Goal: Information Seeking & Learning: Learn about a topic

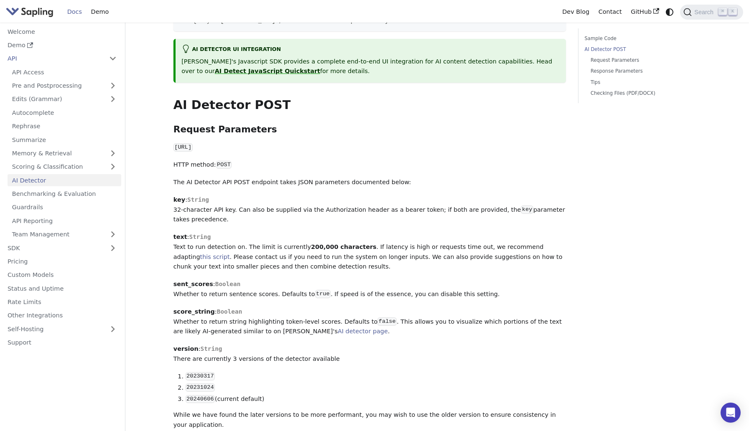
scroll to position [298, 0]
click at [191, 307] on p "score_string : Boolean Whether to return string highlighting token-level scores…" at bounding box center [369, 321] width 393 height 30
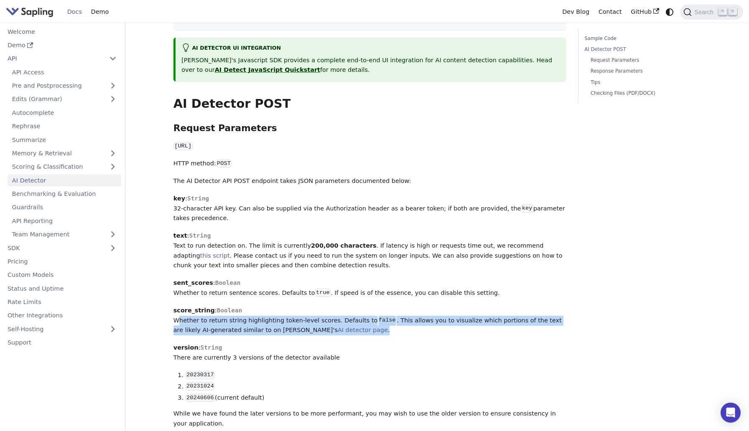
click at [191, 307] on p "score_string : Boolean Whether to return string highlighting token-level scores…" at bounding box center [369, 321] width 393 height 30
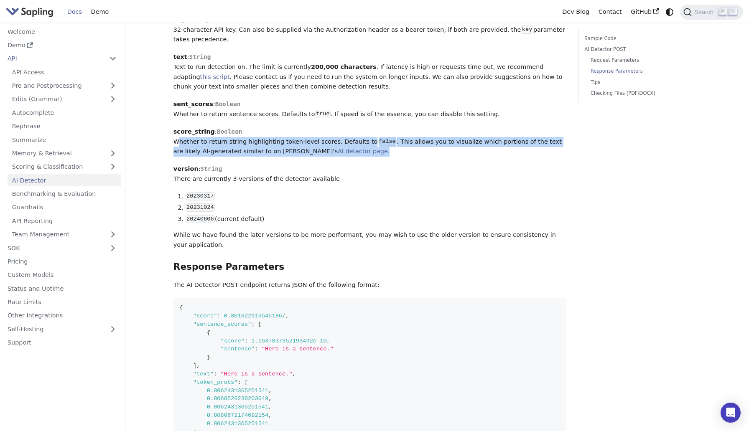
scroll to position [521, 0]
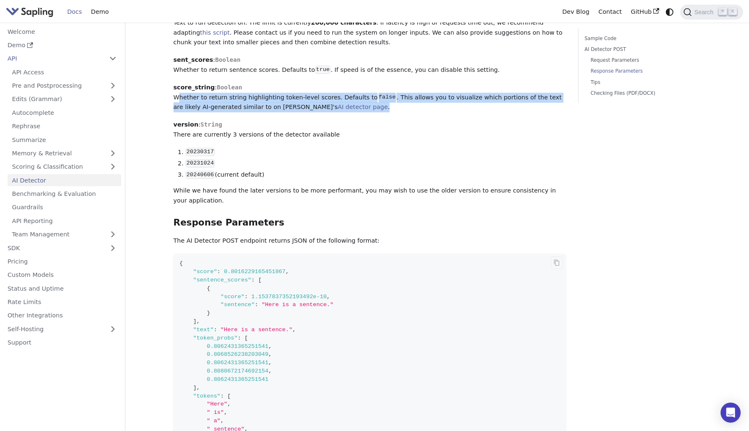
click at [226, 269] on span "0.8016229165451867" at bounding box center [255, 272] width 62 height 6
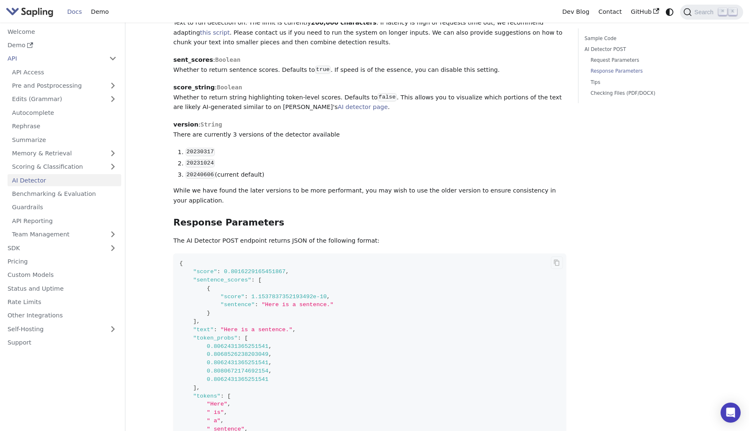
click at [226, 269] on span "0.8016229165451867" at bounding box center [255, 272] width 62 height 6
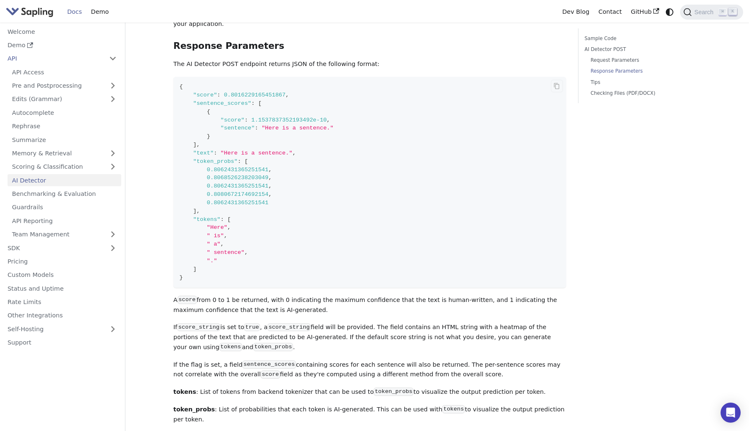
scroll to position [698, 0]
click at [202, 323] on code "score_string" at bounding box center [198, 327] width 43 height 8
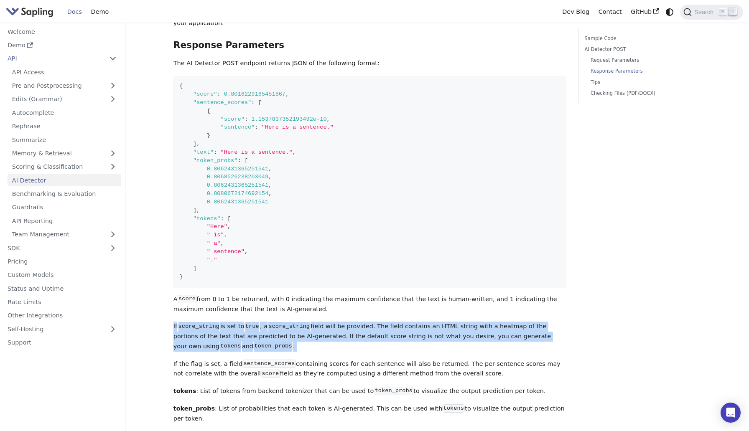
click at [202, 323] on code "score_string" at bounding box center [198, 327] width 43 height 8
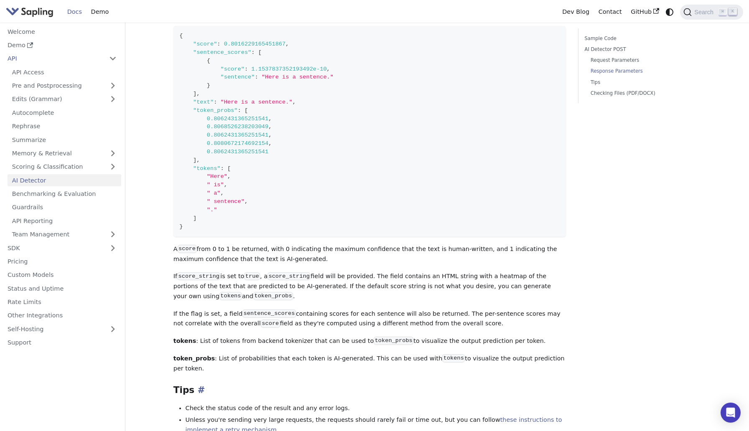
scroll to position [793, 0]
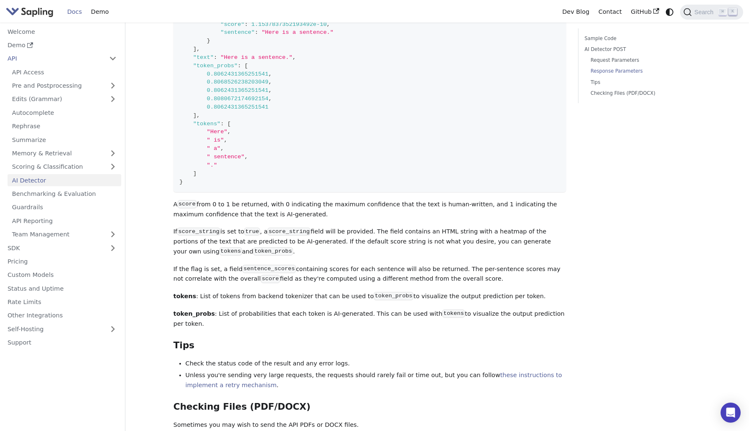
click at [336, 265] on p "If the flag is set, a field sentence_scores containing scores for each sentence…" at bounding box center [369, 275] width 393 height 20
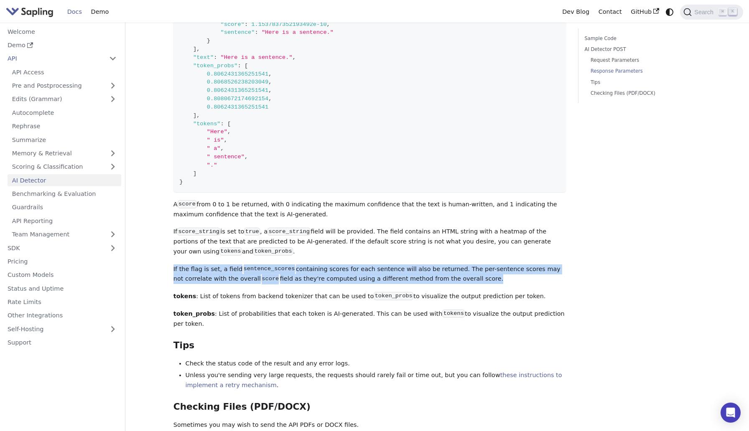
click at [336, 265] on p "If the flag is set, a field sentence_scores containing scores for each sentence…" at bounding box center [369, 275] width 393 height 20
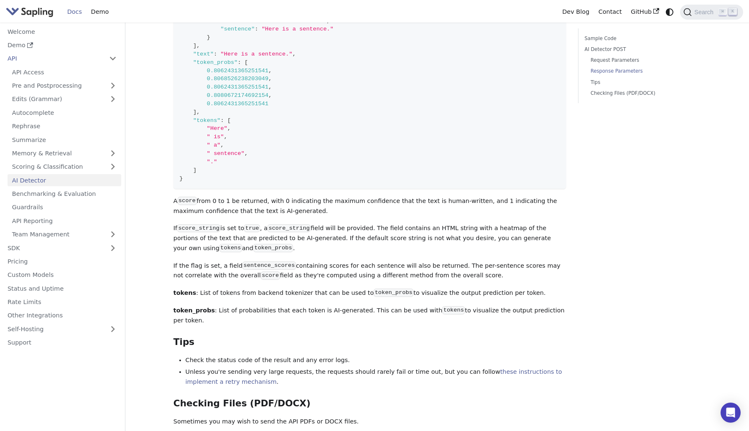
scroll to position [797, 0]
click at [192, 261] on p "If the flag is set, a field sentence_scores containing scores for each sentence…" at bounding box center [369, 270] width 393 height 20
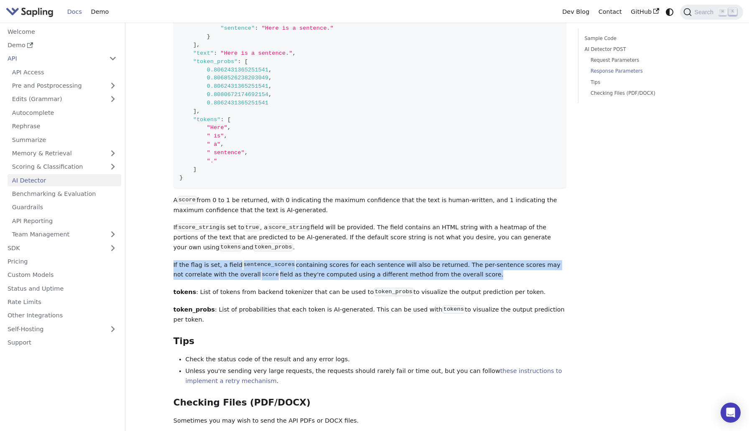
click at [192, 261] on p "If the flag is set, a field sentence_scores containing scores for each sentence…" at bounding box center [369, 270] width 393 height 20
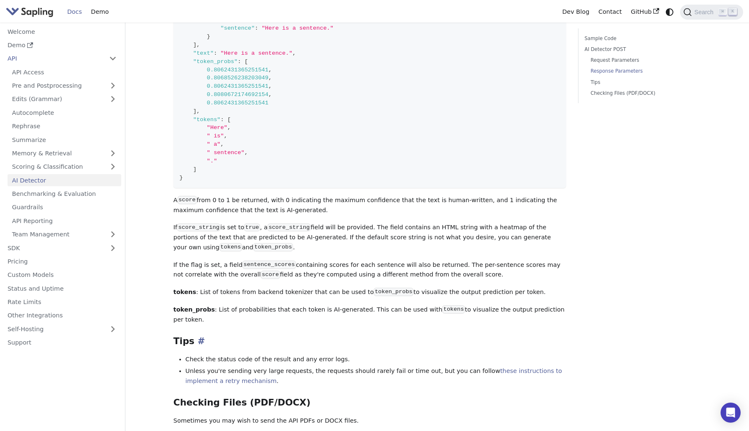
scroll to position [819, 0]
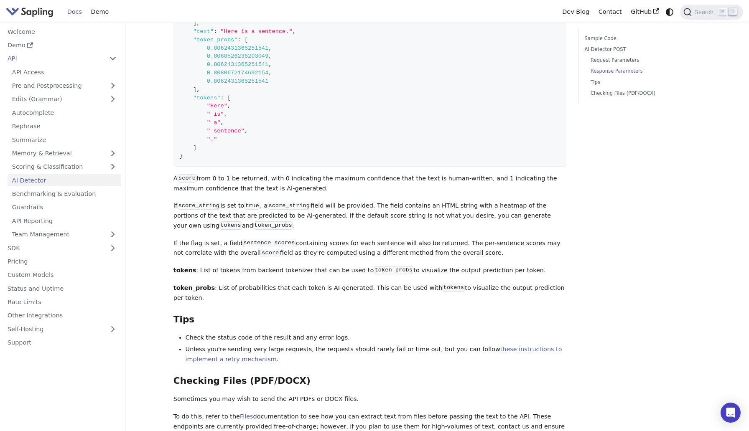
click at [195, 239] on p "If the flag is set, a field sentence_scores containing scores for each sentence…" at bounding box center [369, 249] width 393 height 20
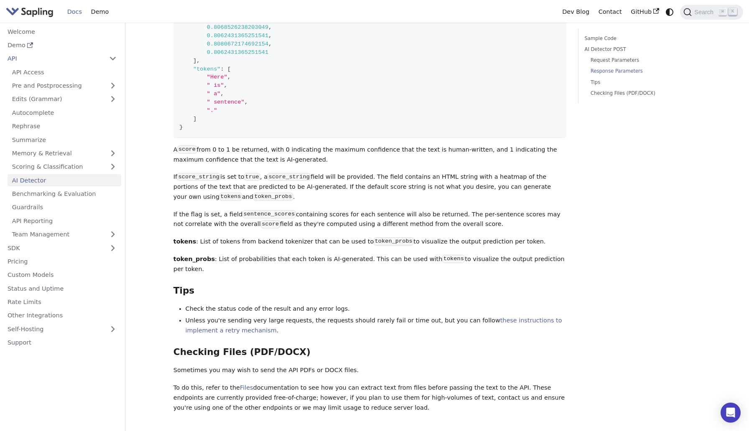
scroll to position [850, 0]
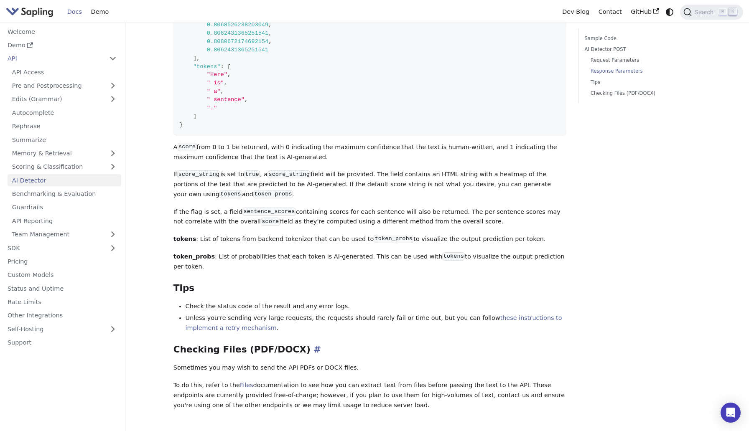
click at [180, 344] on h3 "Checking Files (PDF/DOCX) ​" at bounding box center [369, 349] width 393 height 11
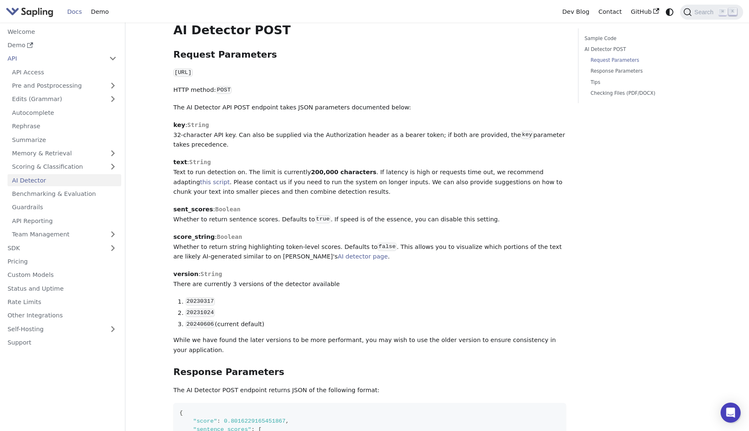
scroll to position [364, 0]
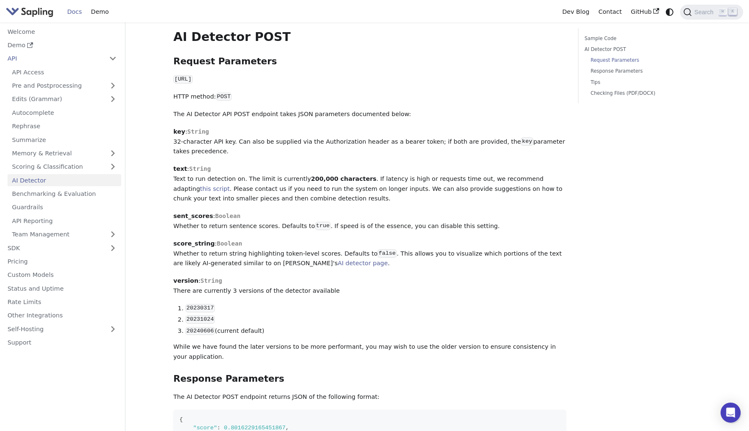
click at [186, 127] on p "key : String 32-character API key. Can also be supplied via the Authorization h…" at bounding box center [369, 142] width 393 height 30
click at [178, 211] on p "sent_scores : [PERSON_NAME] to return sentence scores. Defaults to true . If sp…" at bounding box center [369, 221] width 393 height 20
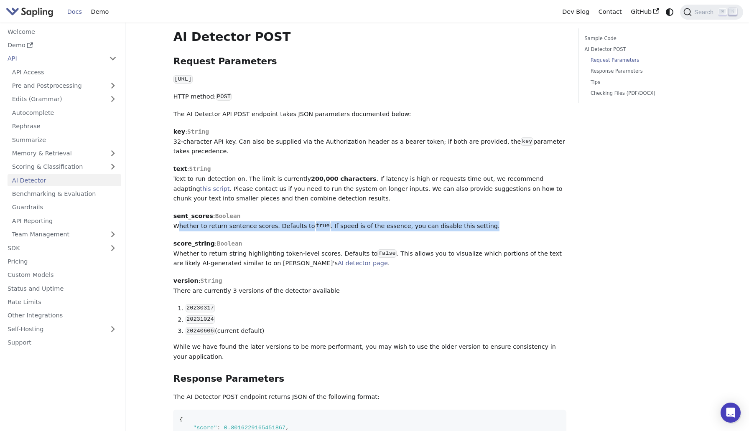
click at [180, 240] on strong "score_string" at bounding box center [193, 243] width 41 height 7
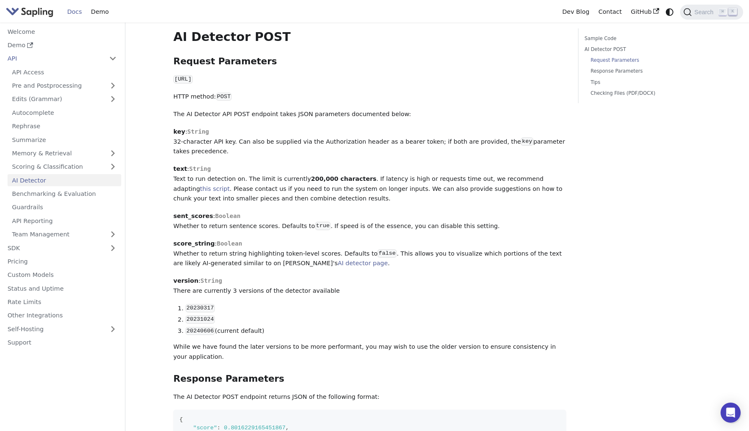
click at [180, 240] on strong "score_string" at bounding box center [193, 243] width 41 height 7
click at [180, 239] on p "score_string : Boolean Whether to return string highlighting token-level scores…" at bounding box center [369, 254] width 393 height 30
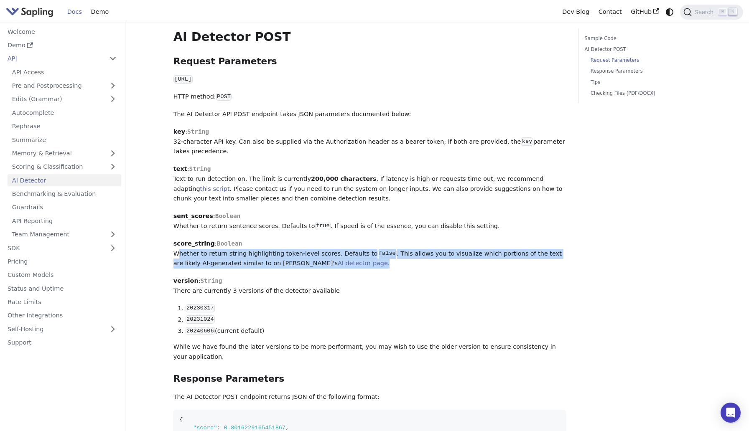
click at [180, 239] on p "score_string : Boolean Whether to return string highlighting token-level scores…" at bounding box center [369, 254] width 393 height 30
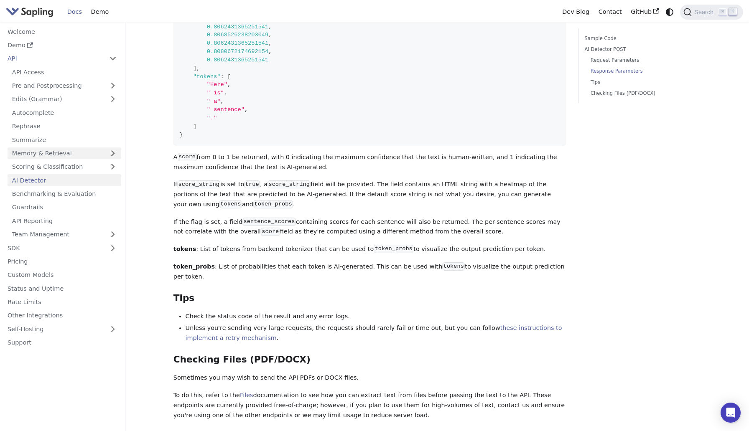
scroll to position [822, 0]
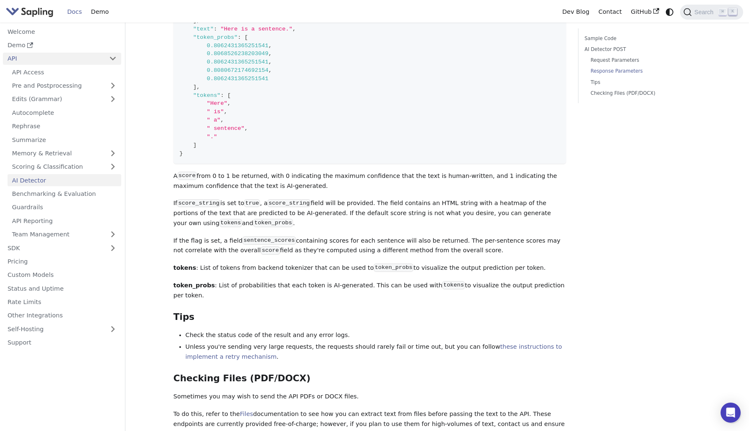
click at [18, 59] on link "API" at bounding box center [54, 59] width 102 height 12
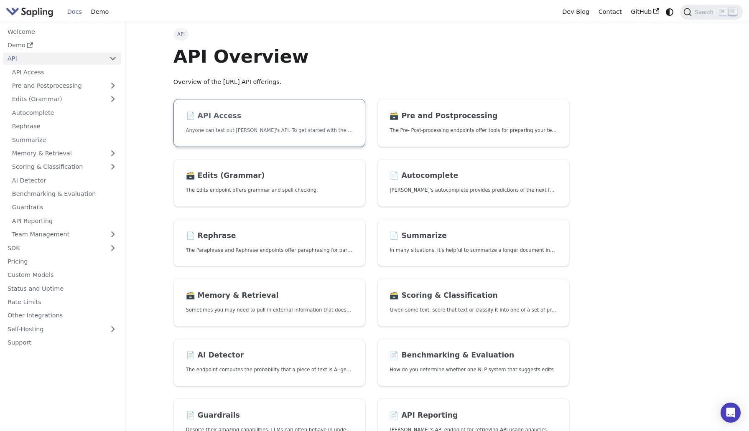
click at [205, 131] on p "Anyone can test out [PERSON_NAME]'s API. To get started with the API, simply:" at bounding box center [269, 131] width 167 height 8
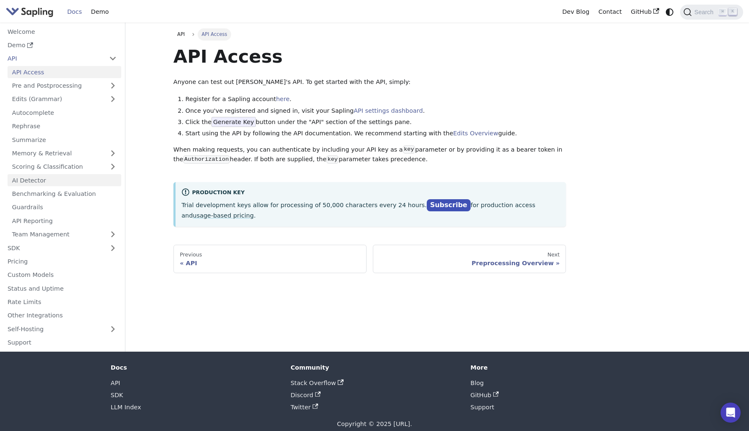
click at [39, 182] on link "AI Detector" at bounding box center [65, 180] width 114 height 12
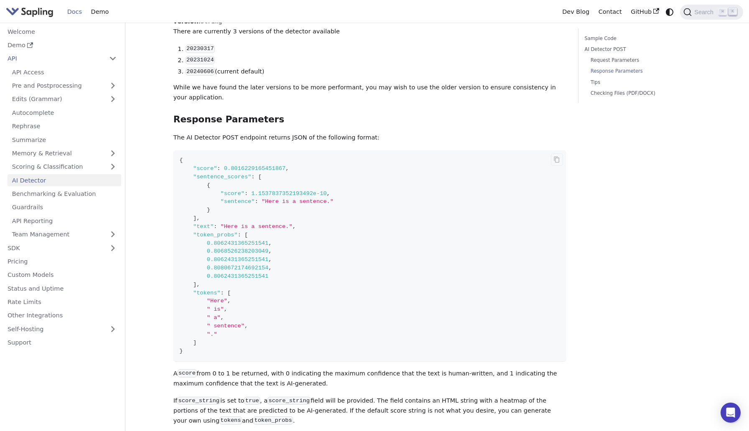
scroll to position [614, 0]
